Goal: Find specific page/section: Find specific page/section

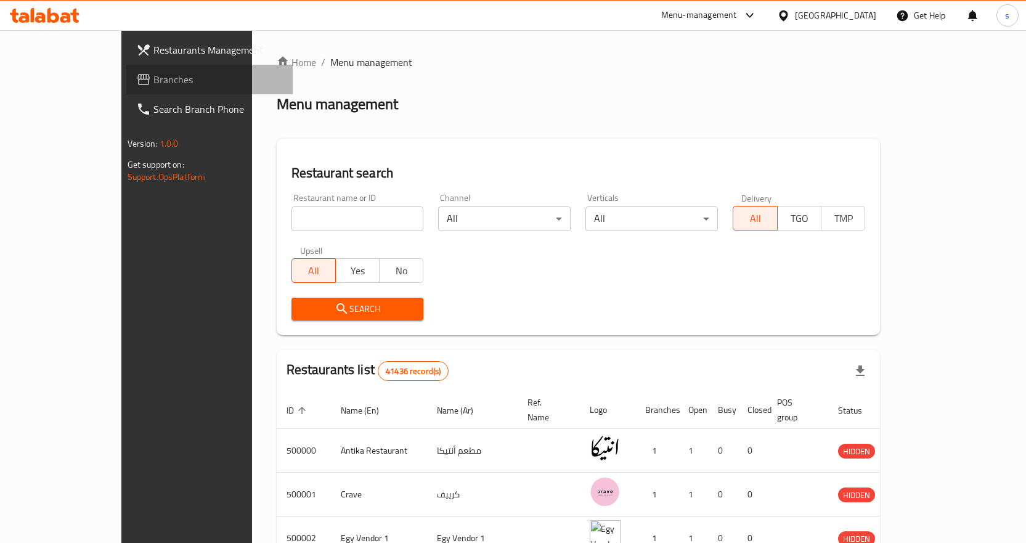
click at [154, 78] on span "Branches" at bounding box center [218, 79] width 129 height 15
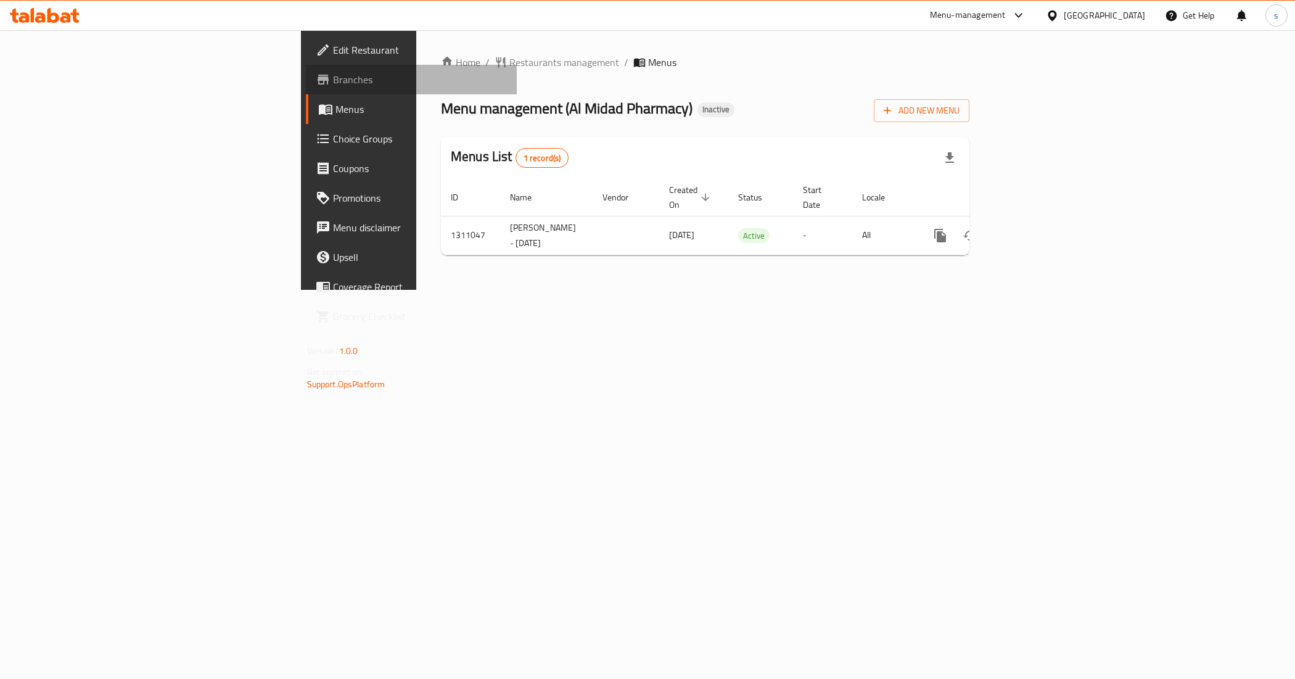
click at [333, 78] on span "Branches" at bounding box center [420, 79] width 174 height 15
click at [1028, 6] on div "Menu-management" at bounding box center [978, 16] width 116 height 30
click at [1021, 12] on icon at bounding box center [1018, 15] width 15 height 15
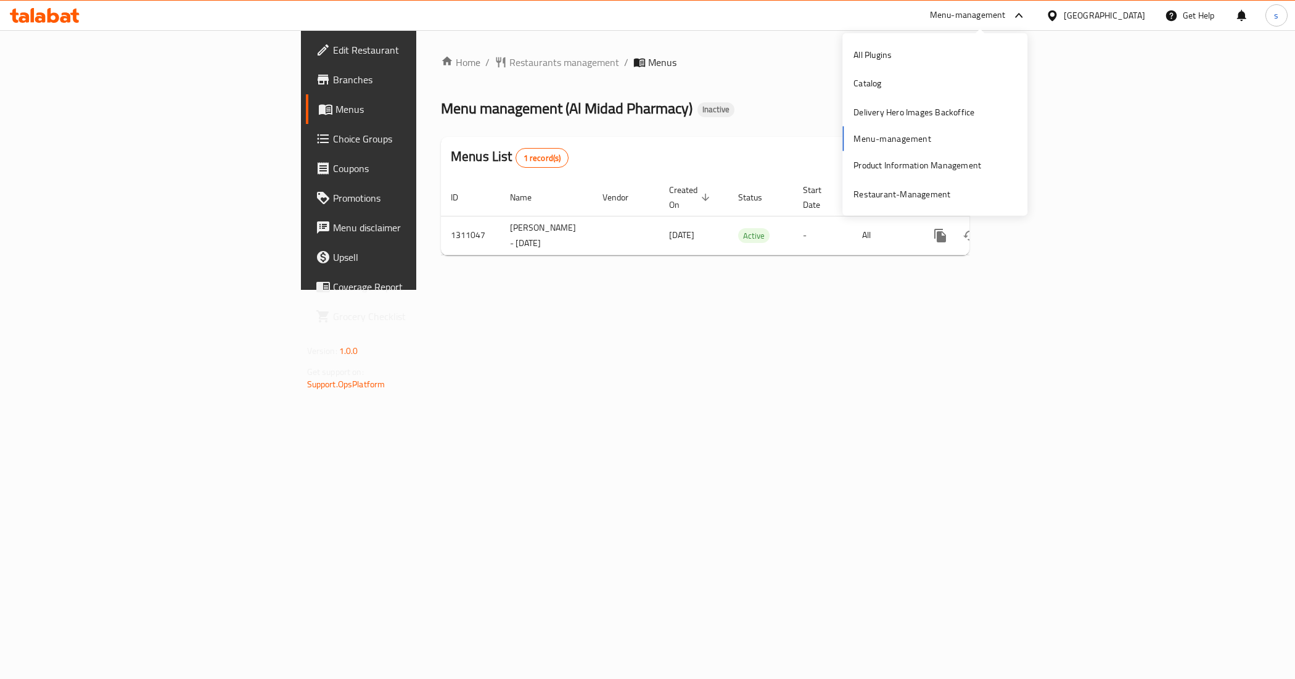
click at [914, 139] on div "All Plugins Catalog Delivery Hero Images Backoffice Menu-management Product Inf…" at bounding box center [934, 125] width 185 height 168
click at [895, 137] on div "All Plugins Catalog Delivery Hero Images Backoffice Menu-management Product Inf…" at bounding box center [934, 125] width 185 height 168
click at [880, 195] on div "Restaurant-Management" at bounding box center [901, 194] width 97 height 14
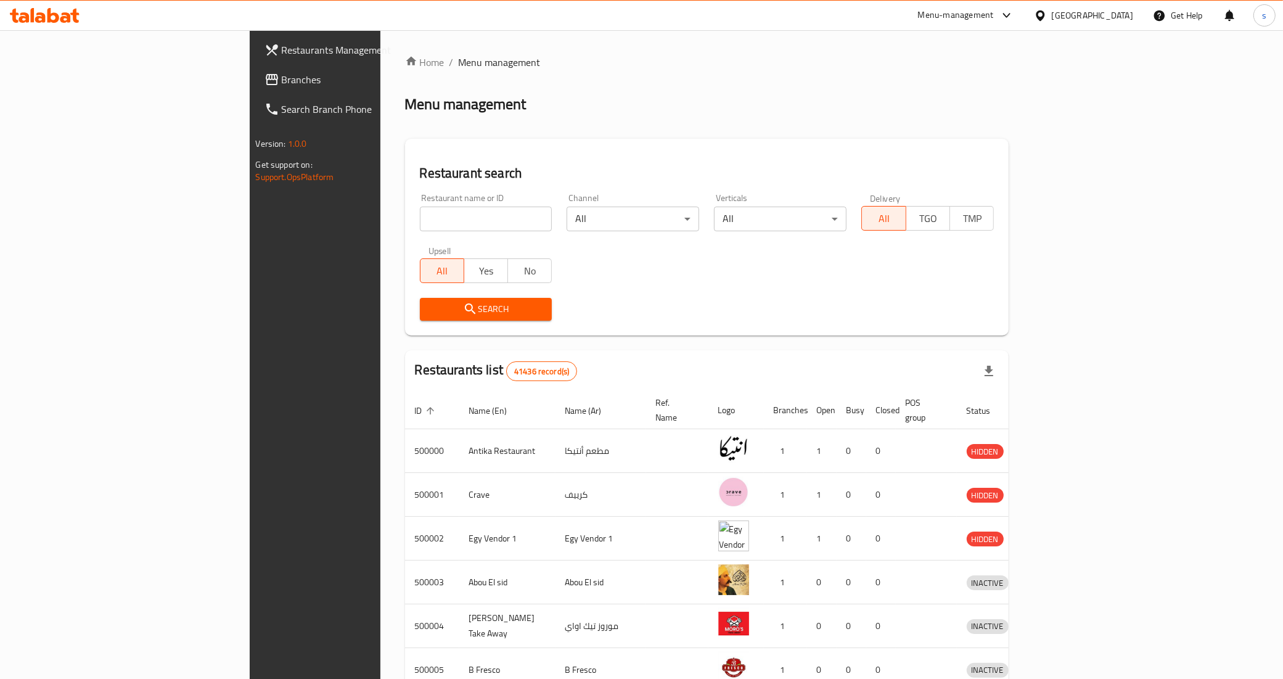
click at [1092, 10] on div "Egypt" at bounding box center [1083, 16] width 119 height 30
click at [1052, 15] on div at bounding box center [1043, 16] width 18 height 14
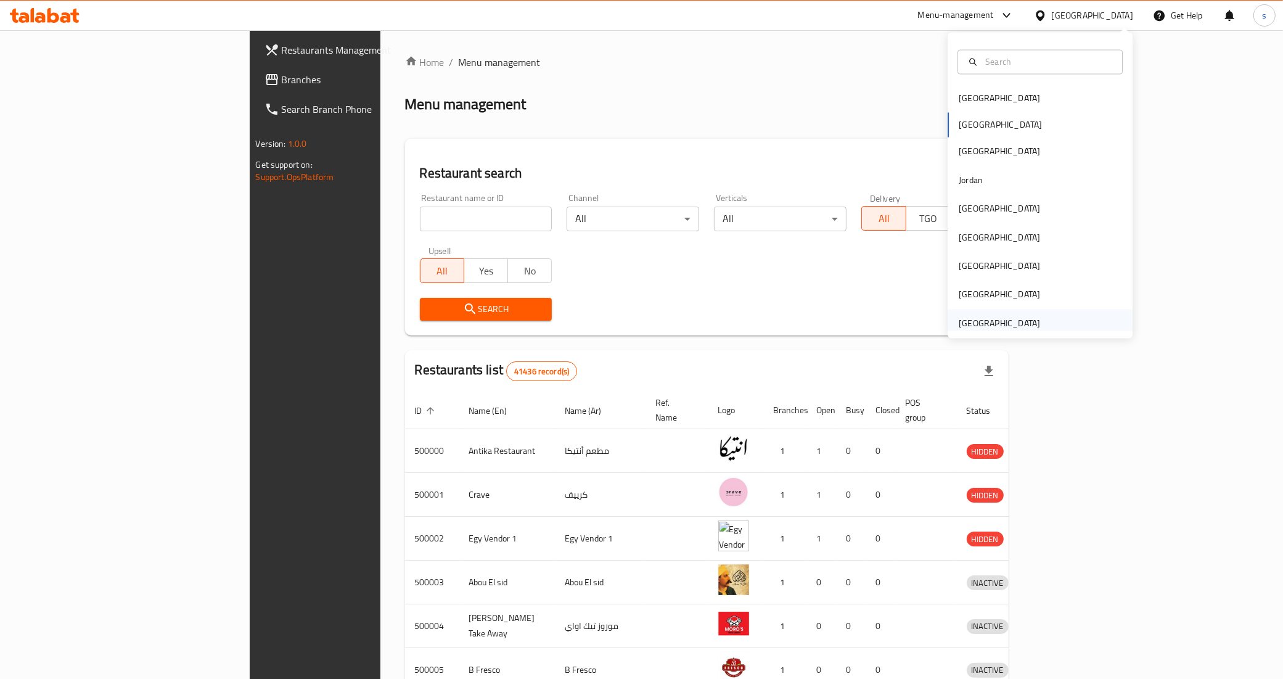
click at [962, 319] on div "[GEOGRAPHIC_DATA]" at bounding box center [999, 323] width 81 height 14
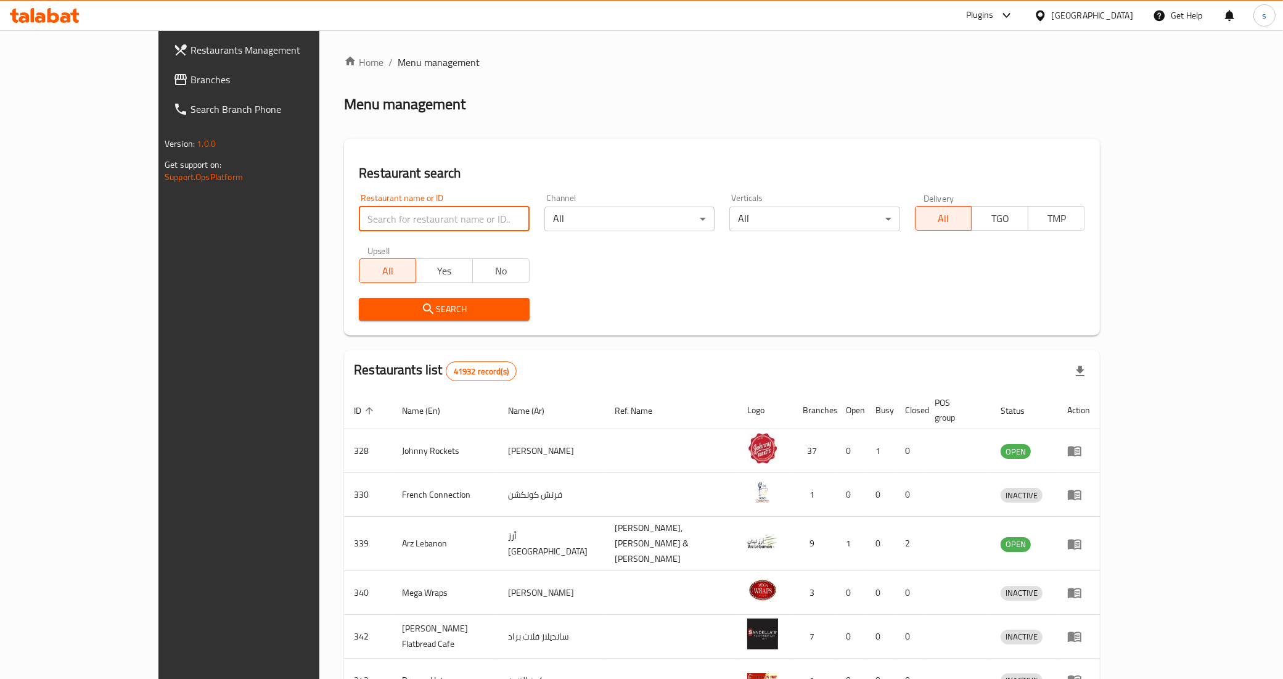
click at [441, 216] on input "search" at bounding box center [444, 219] width 170 height 25
paste input "29108"
type input "29108"
click button "Search" at bounding box center [444, 309] width 170 height 23
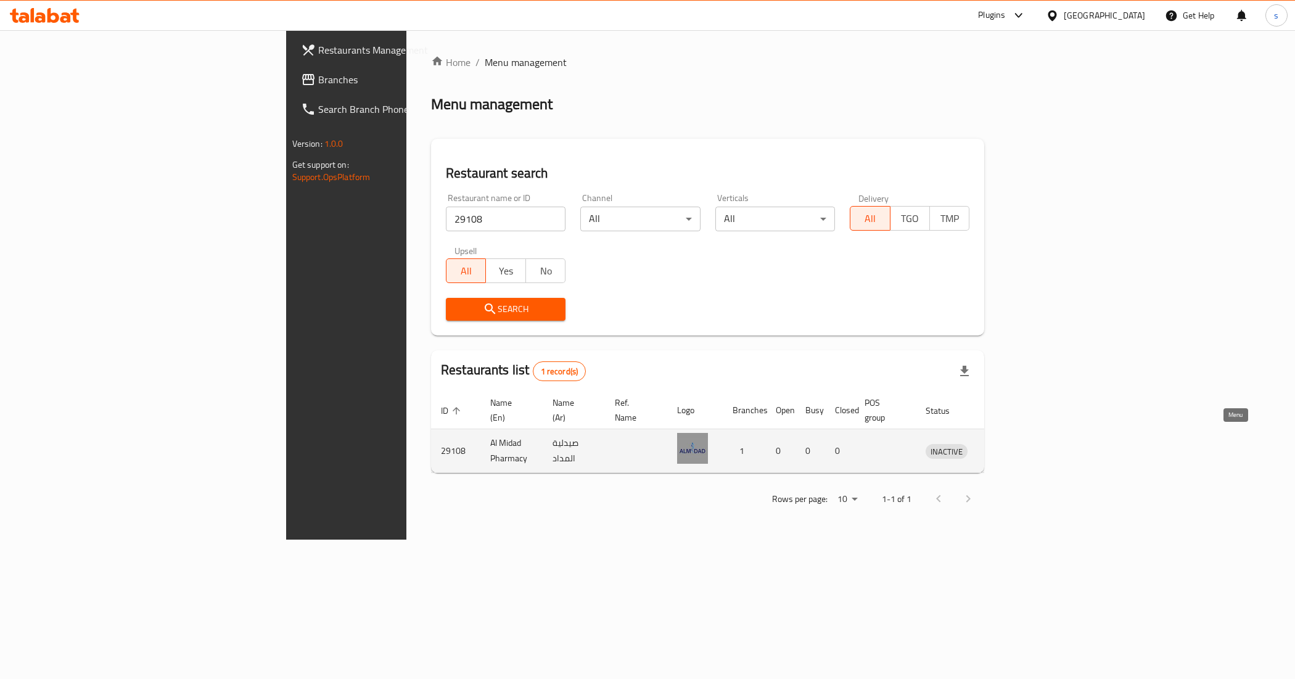
click at [1007, 443] on icon "enhanced table" at bounding box center [999, 450] width 15 height 15
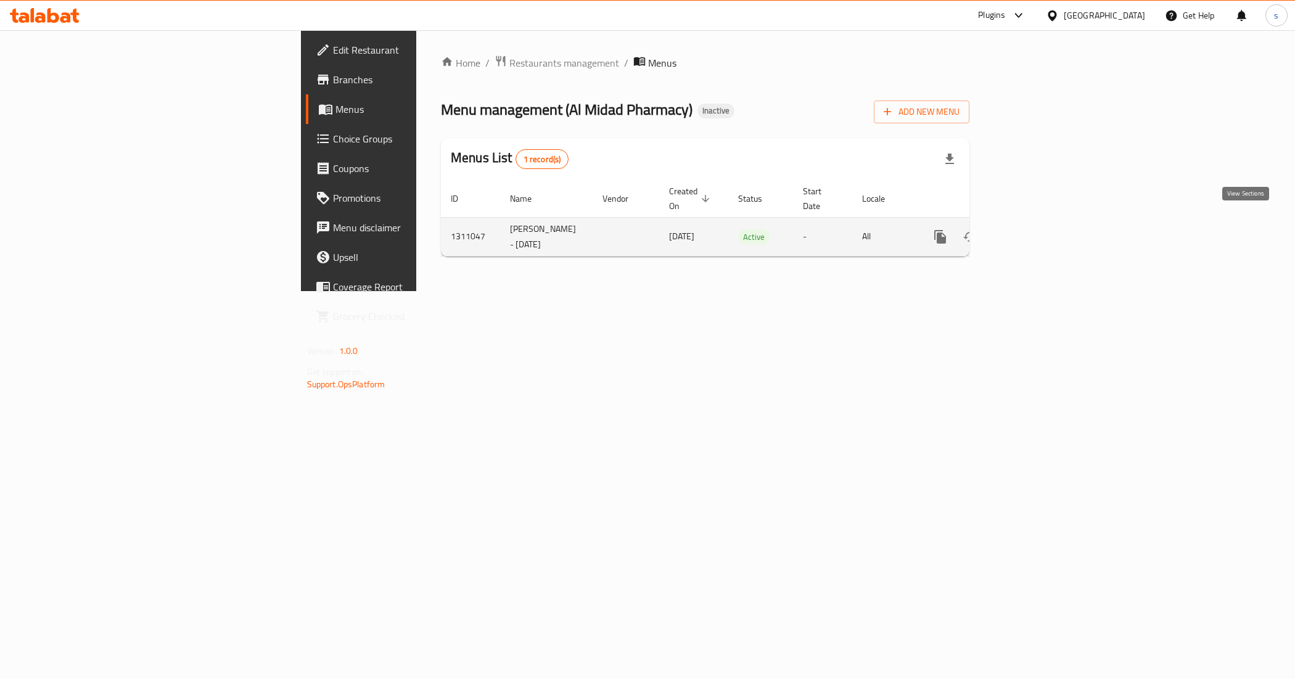
click at [1036, 229] on icon "enhanced table" at bounding box center [1028, 236] width 15 height 15
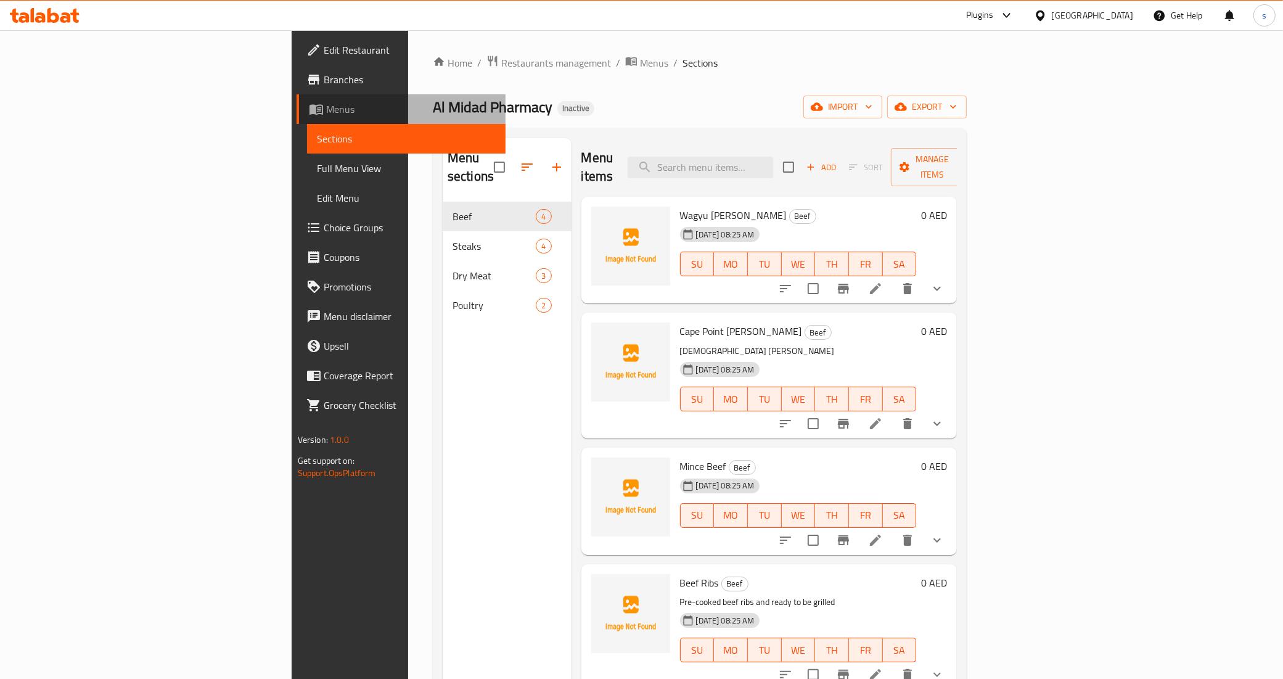
click at [326, 106] on span "Menus" at bounding box center [411, 109] width 170 height 15
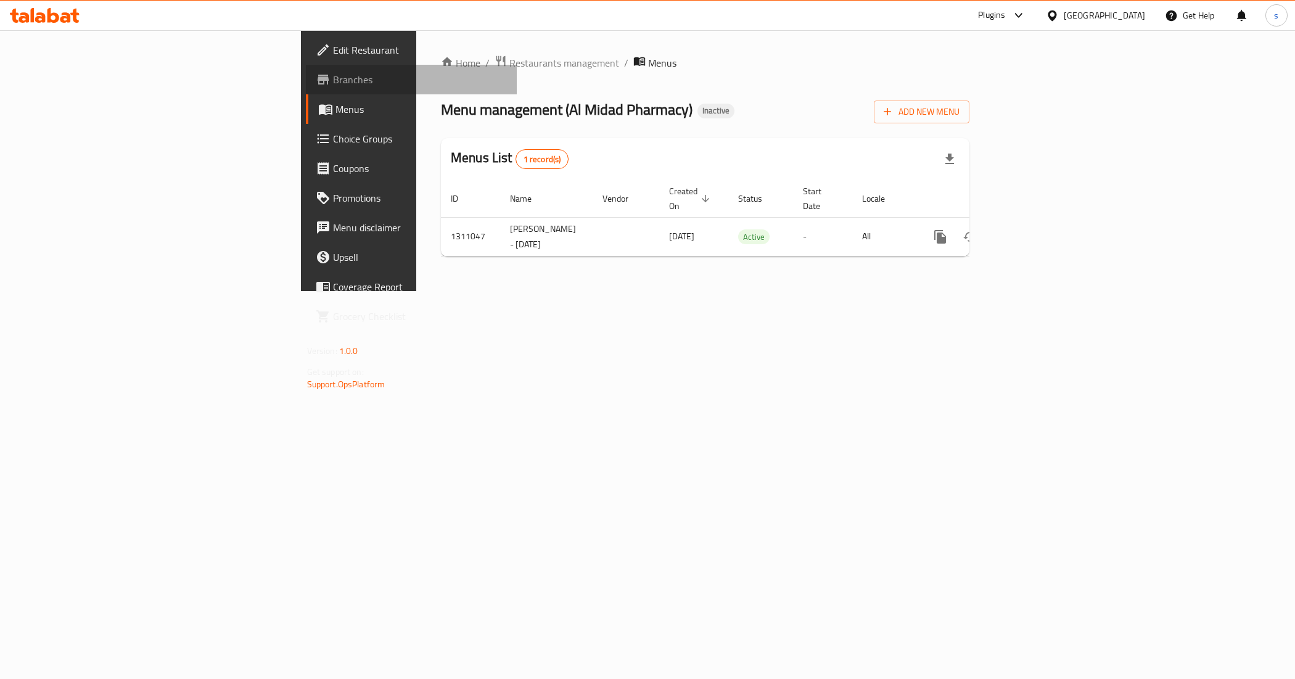
click at [333, 76] on span "Branches" at bounding box center [420, 79] width 174 height 15
